Goal: Information Seeking & Learning: Understand process/instructions

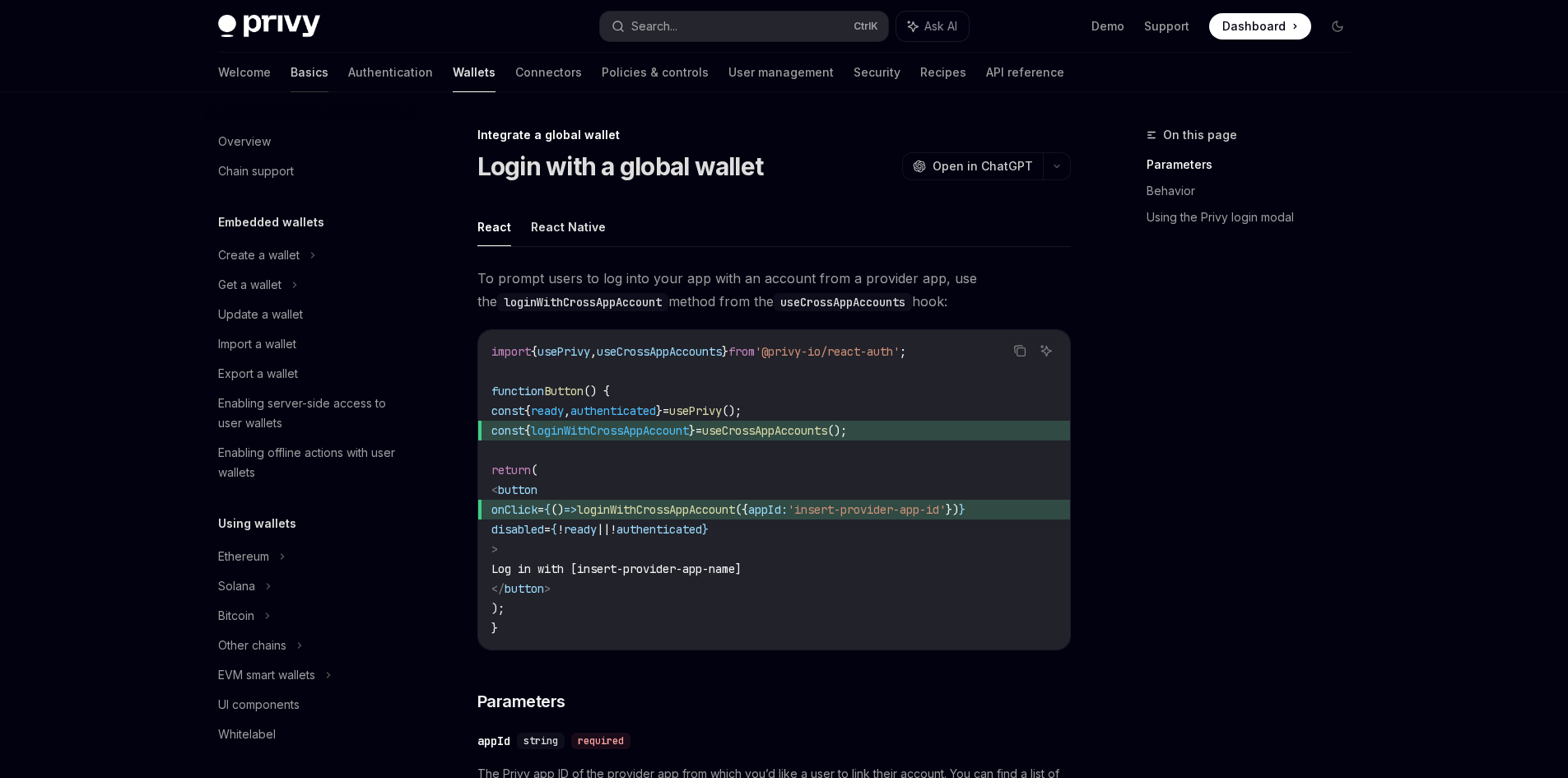
click at [290, 74] on link "Basics" at bounding box center [309, 72] width 38 height 40
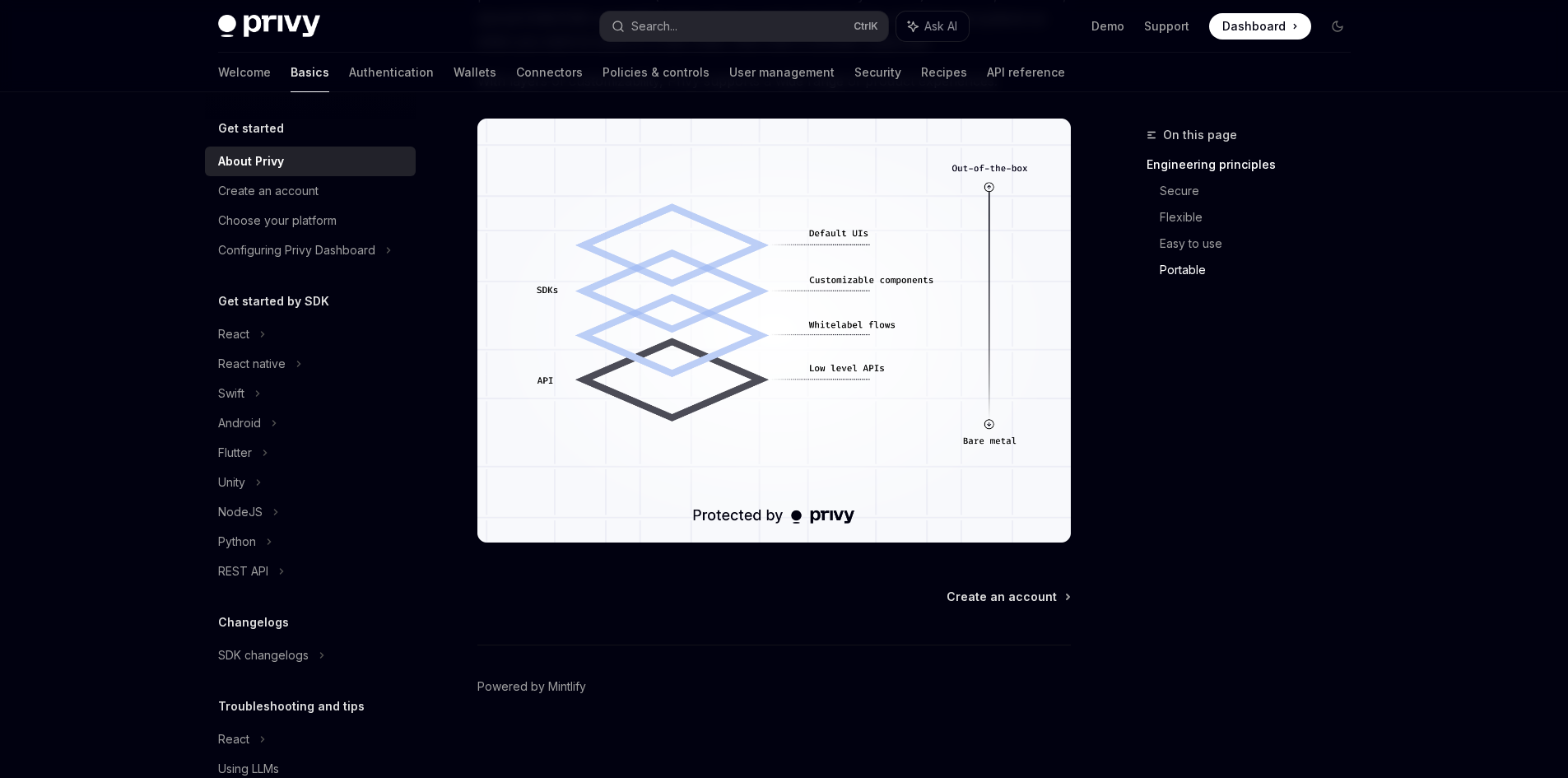
scroll to position [1376, 0]
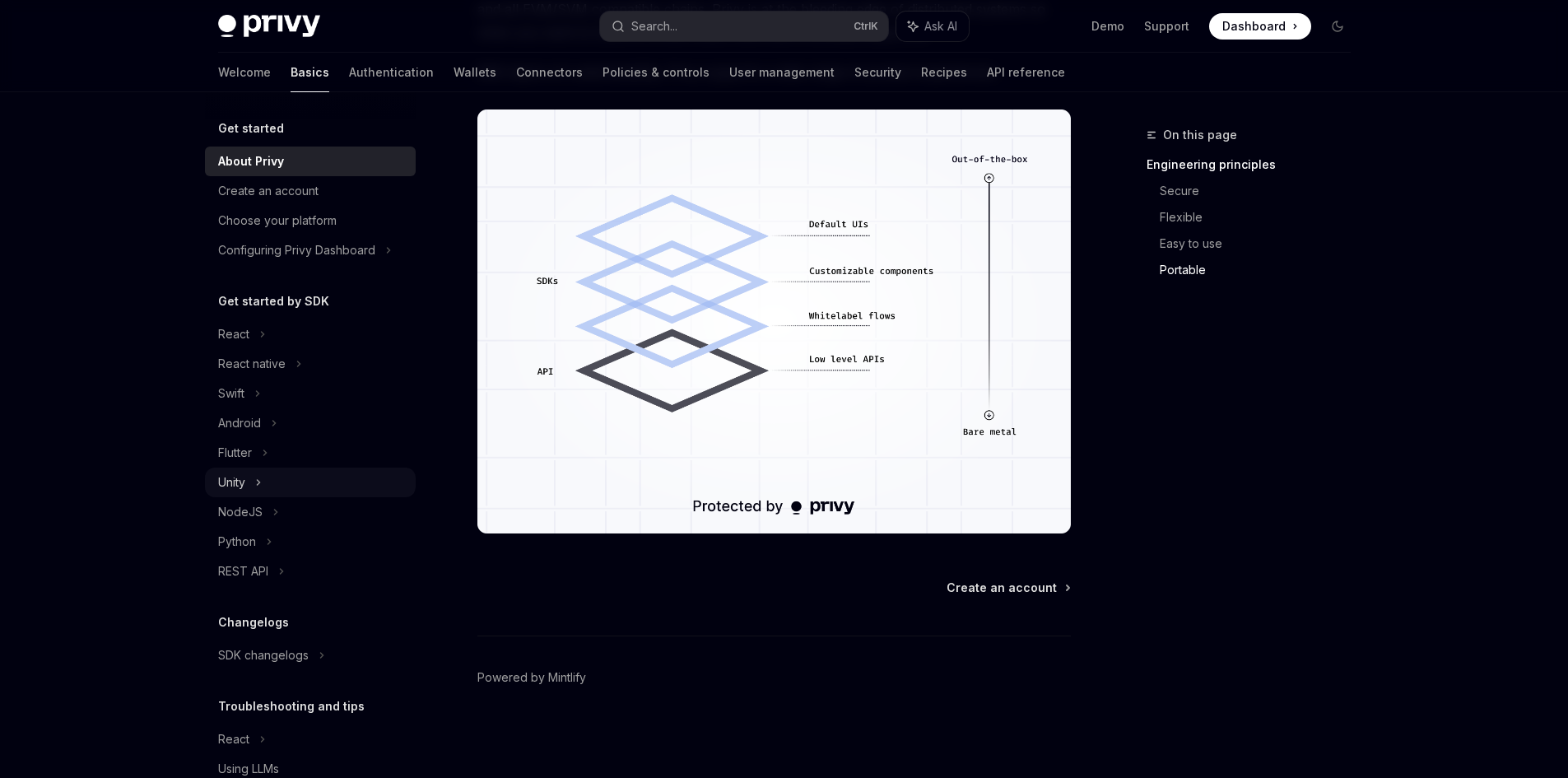
click at [250, 482] on div "Unity" at bounding box center [310, 483] width 211 height 30
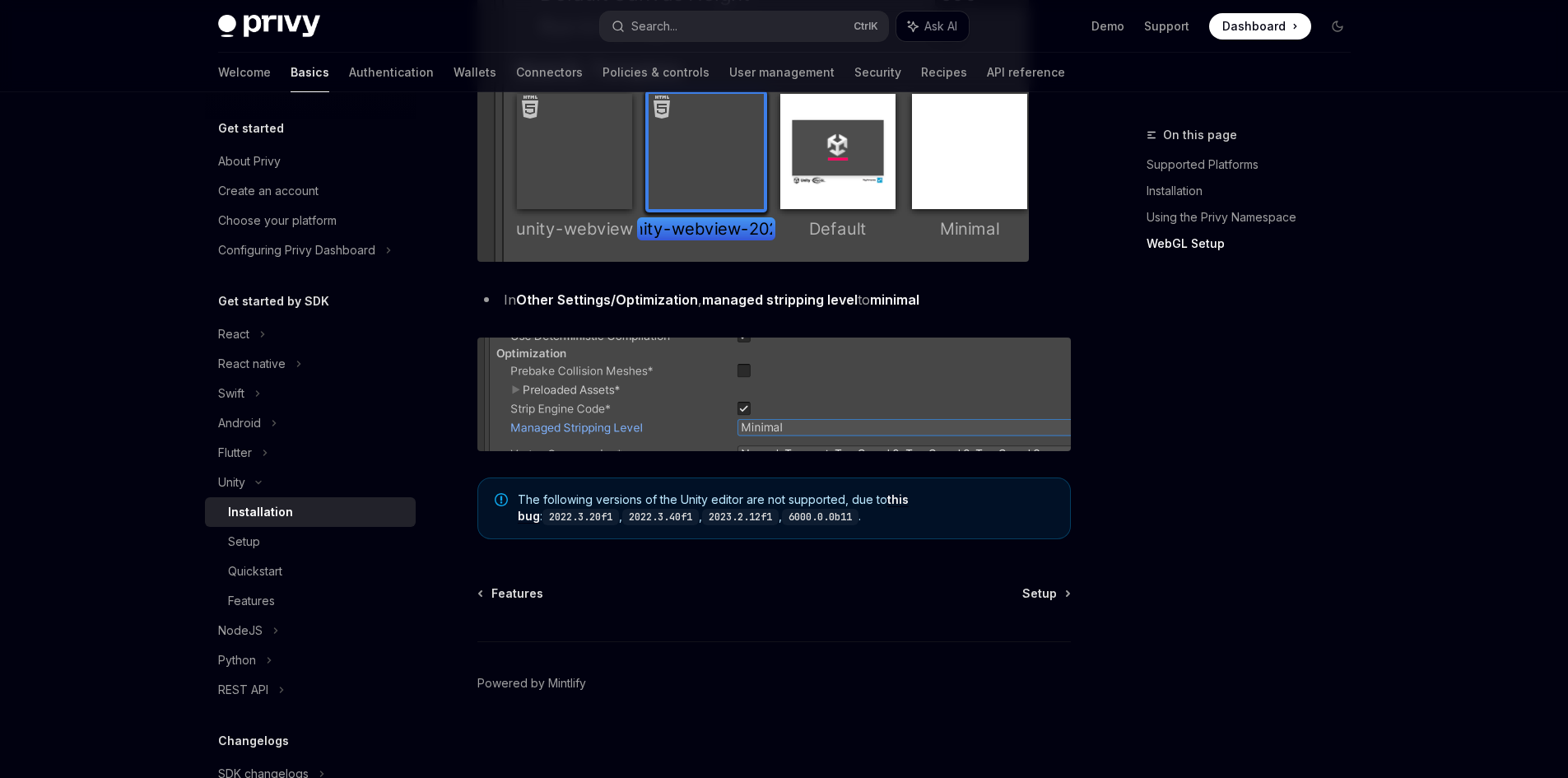
scroll to position [2004, 0]
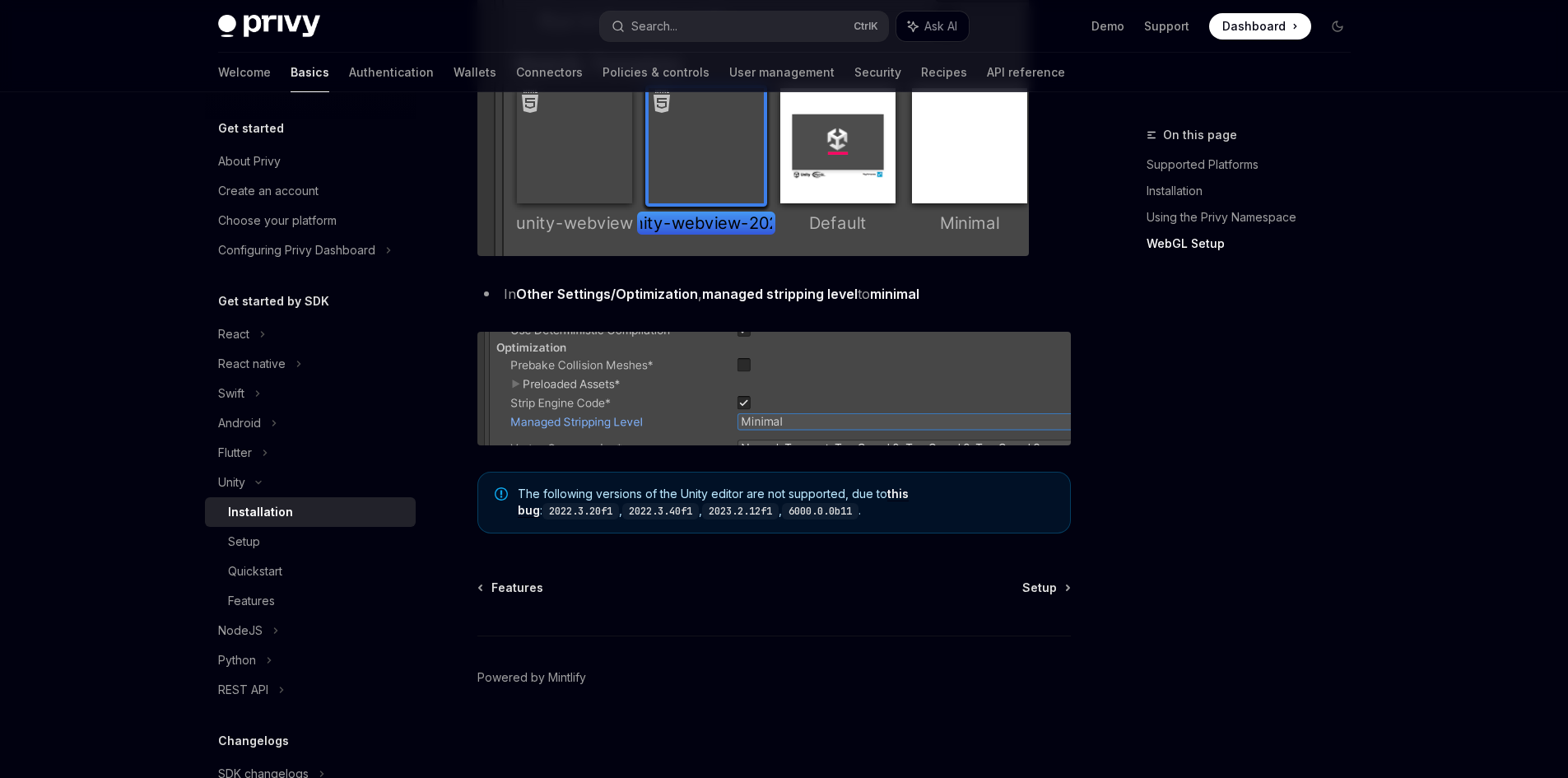
click at [1057, 596] on div "Features Setup Powered by [PERSON_NAME]" at bounding box center [774, 679] width 594 height 198
click at [1050, 591] on span "Setup" at bounding box center [1040, 588] width 35 height 17
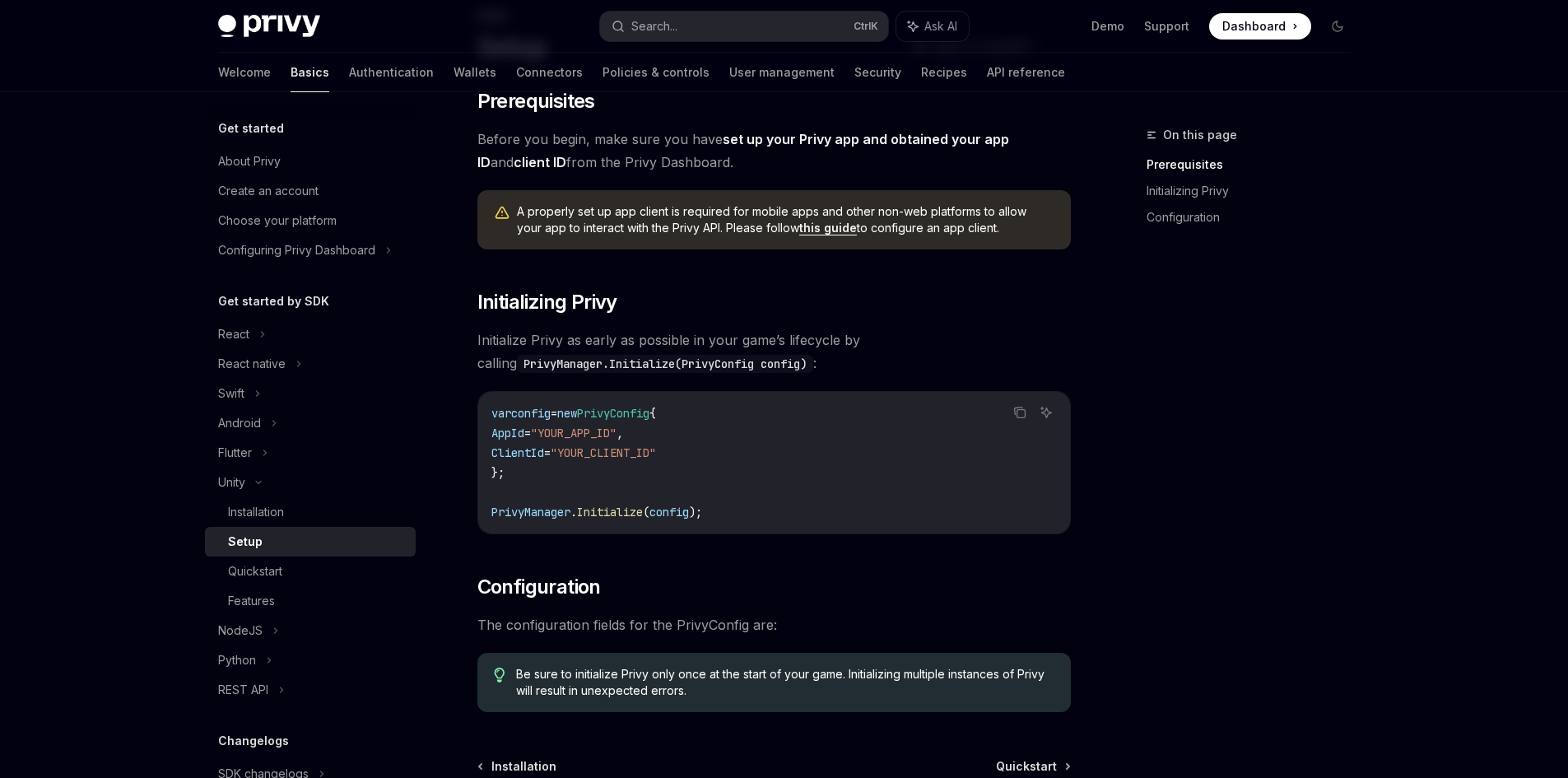
scroll to position [298, 0]
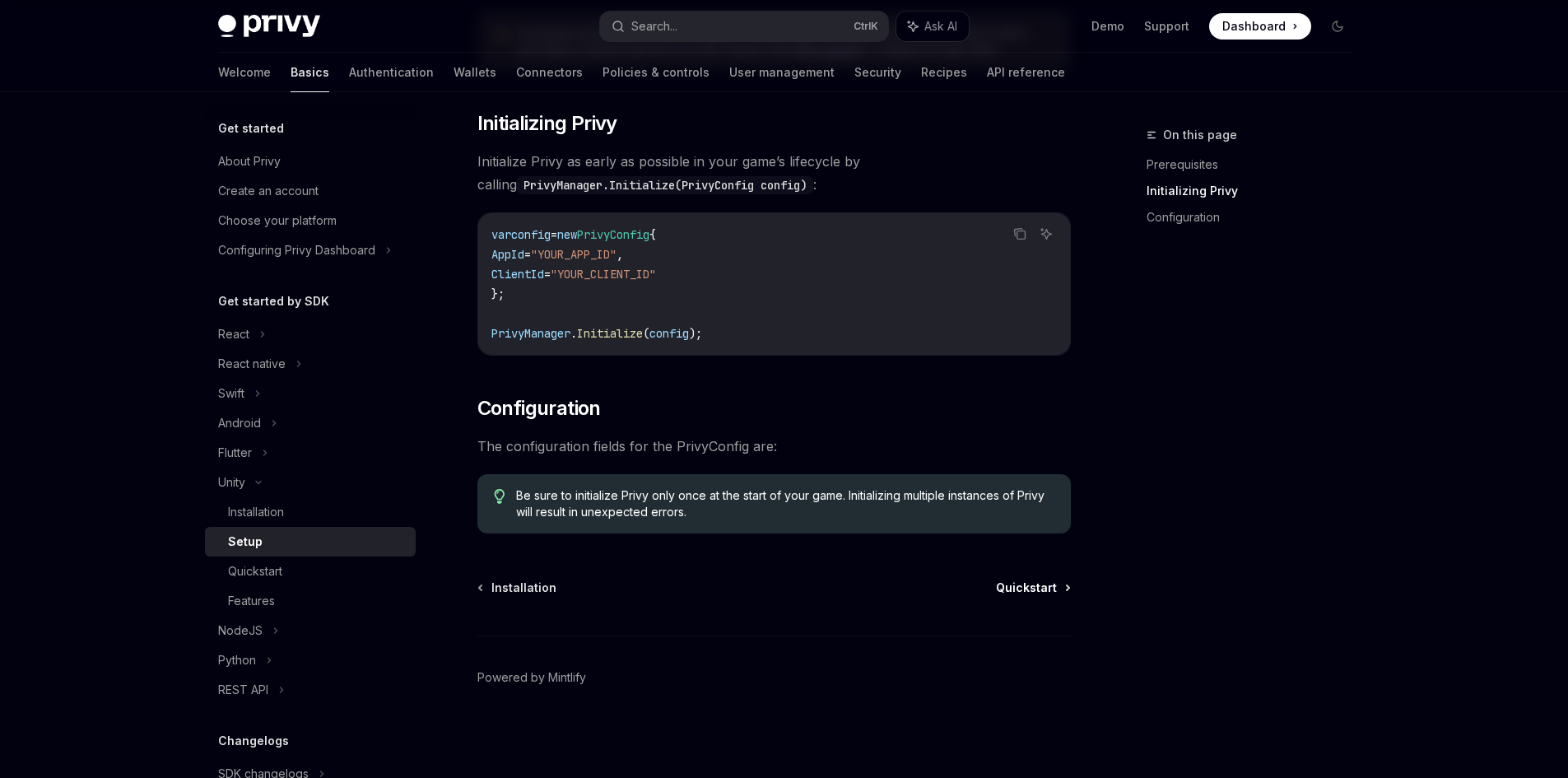
click at [1018, 596] on span "Quickstart" at bounding box center [1026, 588] width 60 height 17
type textarea "*"
